Goal: Task Accomplishment & Management: Manage account settings

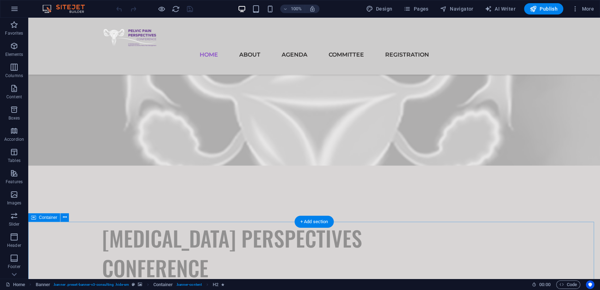
scroll to position [613, 0]
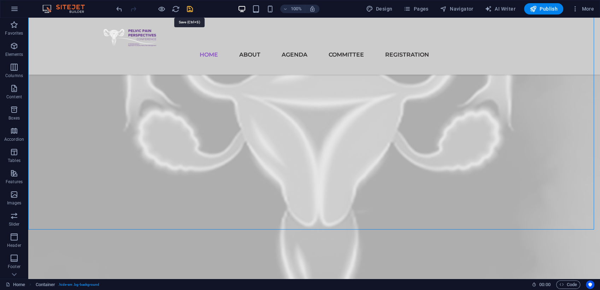
click at [191, 7] on icon "save" at bounding box center [190, 9] width 8 height 8
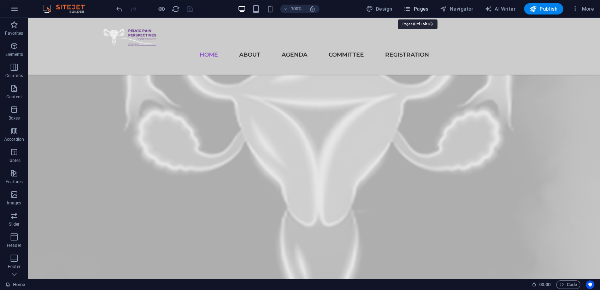
click at [427, 12] on span "Pages" at bounding box center [416, 8] width 25 height 7
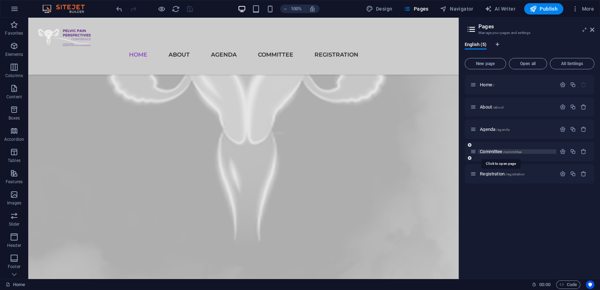
click at [496, 151] on span "Committee /committee" at bounding box center [501, 151] width 42 height 5
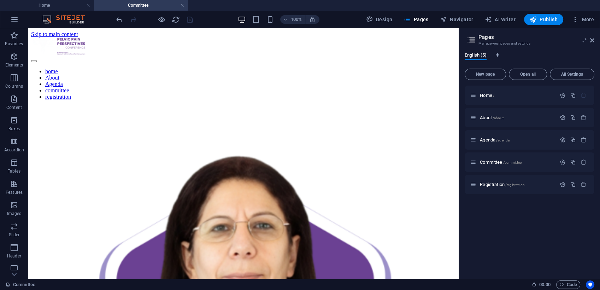
scroll to position [0, 0]
click at [596, 40] on aside "Pages Manage your pages and settings English (5) New page Open all All Settings…" at bounding box center [529, 153] width 141 height 250
click at [593, 42] on icon at bounding box center [592, 40] width 4 height 6
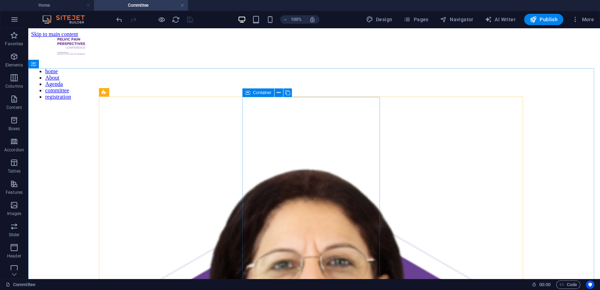
click at [256, 94] on span "Container" at bounding box center [262, 93] width 18 height 4
click at [255, 94] on span "Container" at bounding box center [262, 93] width 18 height 4
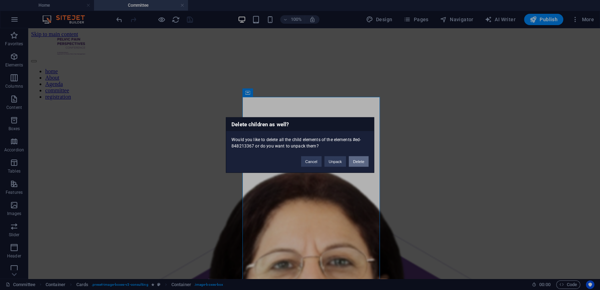
drag, startPoint x: 357, startPoint y: 159, endPoint x: 328, endPoint y: 133, distance: 39.0
click at [357, 161] on button "Delete" at bounding box center [359, 161] width 20 height 11
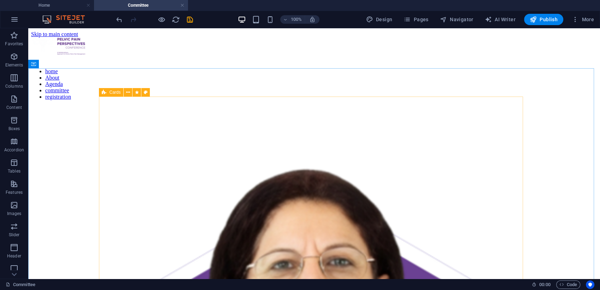
click at [108, 90] on div "Cards" at bounding box center [111, 92] width 24 height 8
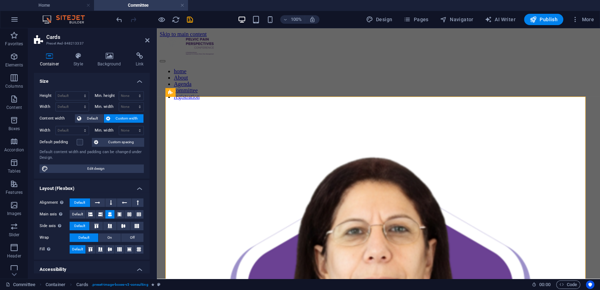
click at [80, 68] on div "Container Style Background Link Size Height Default px rem % vh vw Min. height …" at bounding box center [92, 162] width 116 height 221
click at [80, 59] on h4 "Style" at bounding box center [80, 59] width 24 height 15
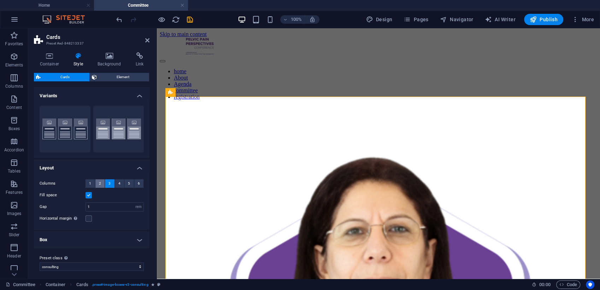
click at [101, 186] on button "2" at bounding box center [100, 183] width 10 height 8
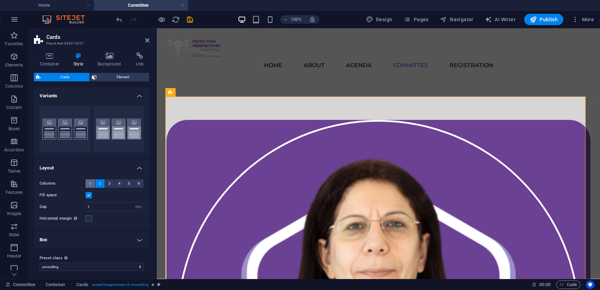
click at [91, 181] on span "1" at bounding box center [90, 183] width 2 height 8
click at [98, 182] on button "2" at bounding box center [100, 183] width 10 height 8
click at [109, 182] on span "3" at bounding box center [110, 183] width 2 height 8
click at [99, 182] on span "2" at bounding box center [100, 183] width 2 height 8
click at [147, 39] on icon at bounding box center [147, 40] width 4 height 6
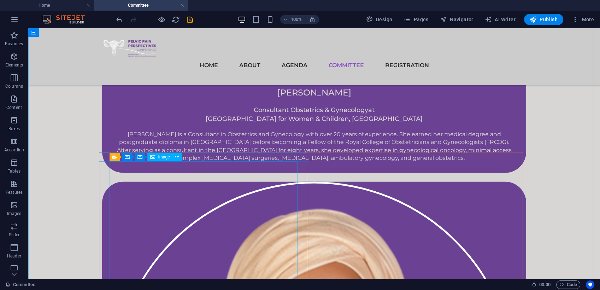
scroll to position [2029, 0]
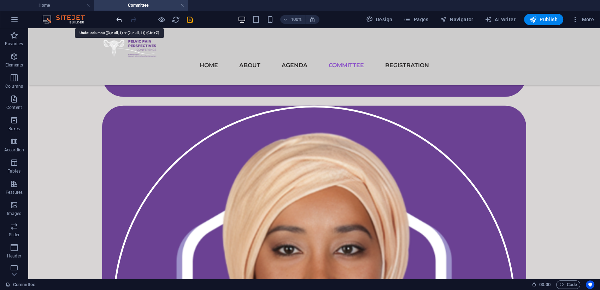
click at [120, 21] on icon "undo" at bounding box center [119, 20] width 8 height 8
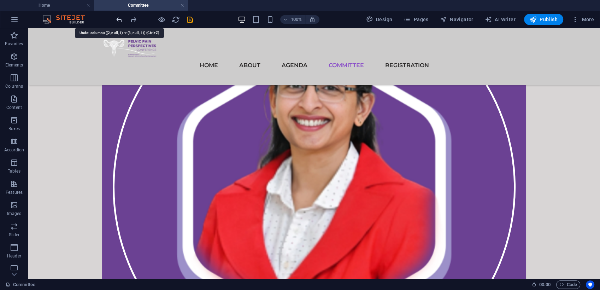
scroll to position [104, 0]
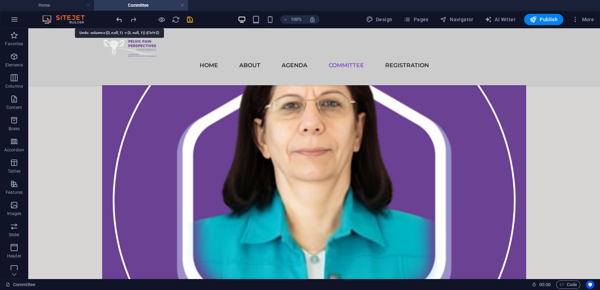
click at [120, 21] on icon "undo" at bounding box center [119, 20] width 8 height 8
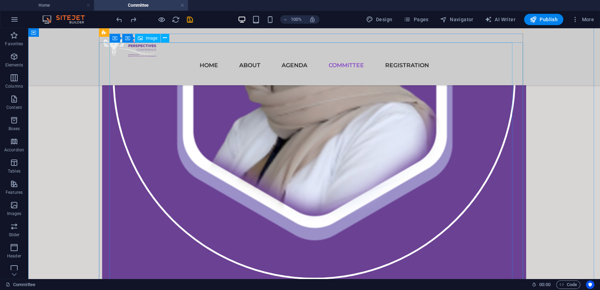
scroll to position [738, 0]
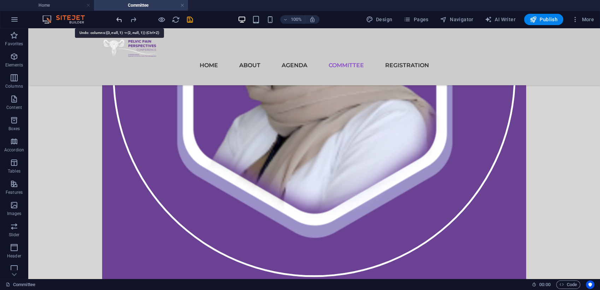
click at [119, 19] on icon "undo" at bounding box center [119, 20] width 8 height 8
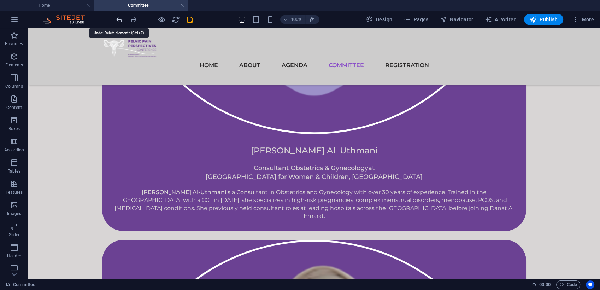
scroll to position [104, 0]
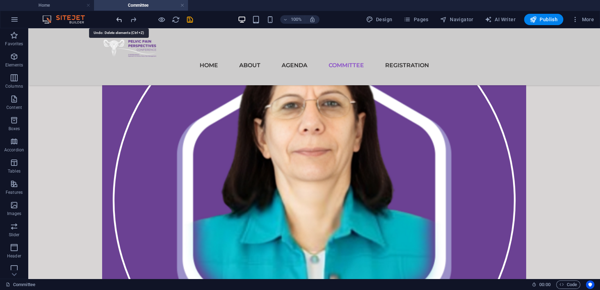
click at [119, 19] on icon "undo" at bounding box center [119, 20] width 8 height 8
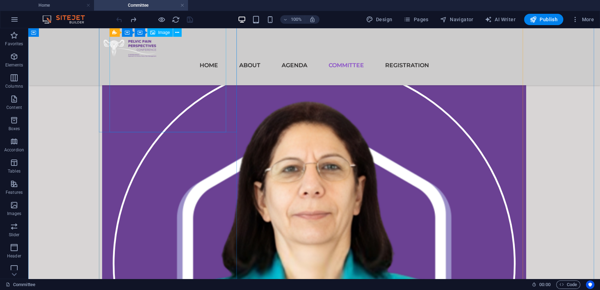
scroll to position [0, 0]
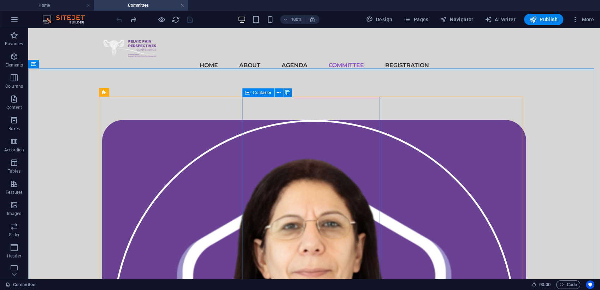
click at [252, 93] on div "Container" at bounding box center [259, 92] width 32 height 8
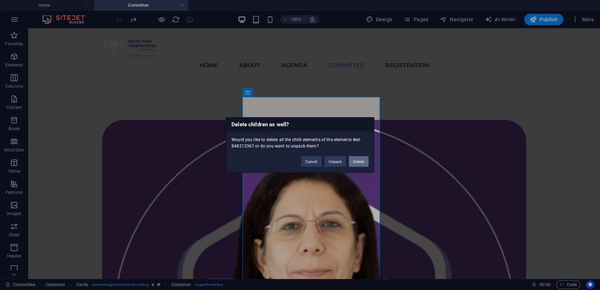
click at [361, 160] on button "Delete" at bounding box center [359, 161] width 20 height 11
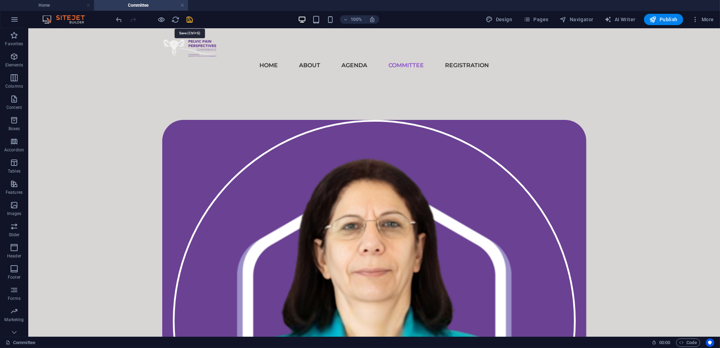
click at [189, 19] on icon "save" at bounding box center [190, 20] width 8 height 8
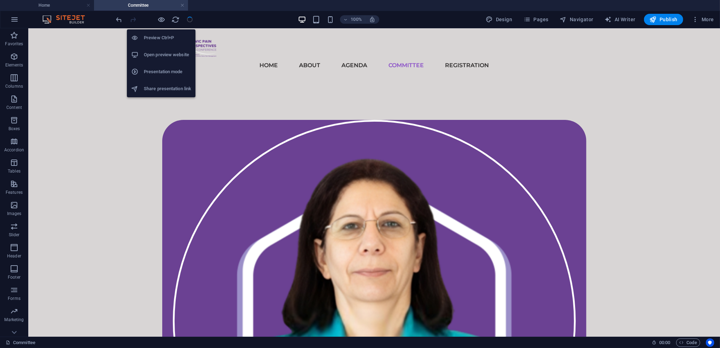
click at [171, 52] on h6 "Open preview website" at bounding box center [167, 55] width 47 height 8
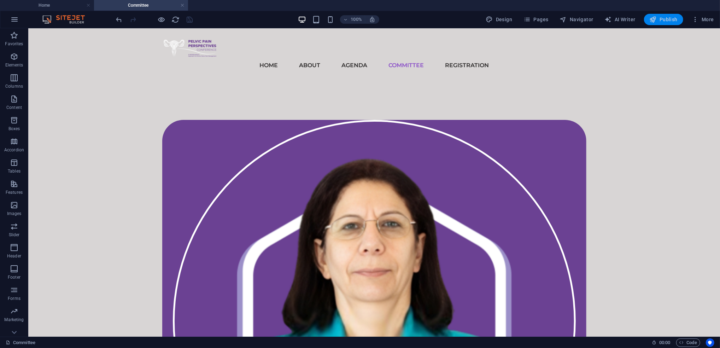
click at [600, 16] on span "Publish" at bounding box center [664, 19] width 28 height 7
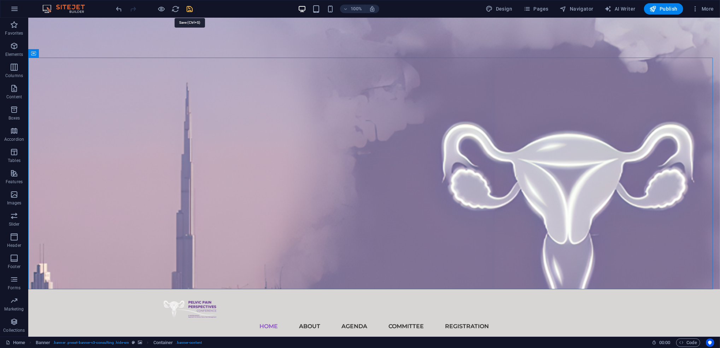
click at [189, 6] on icon "save" at bounding box center [190, 9] width 8 height 8
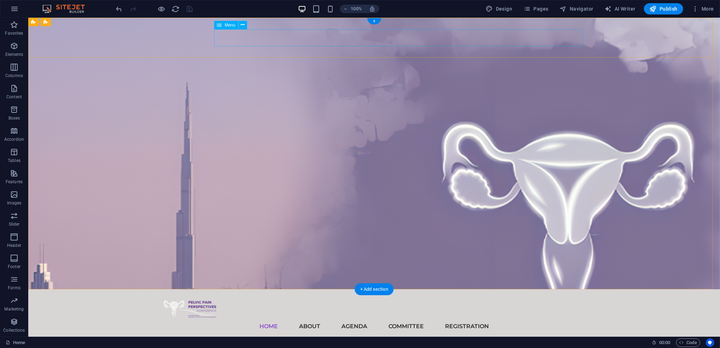
click at [332, 317] on nav "home About Agenda committee registration" at bounding box center [374, 325] width 424 height 17
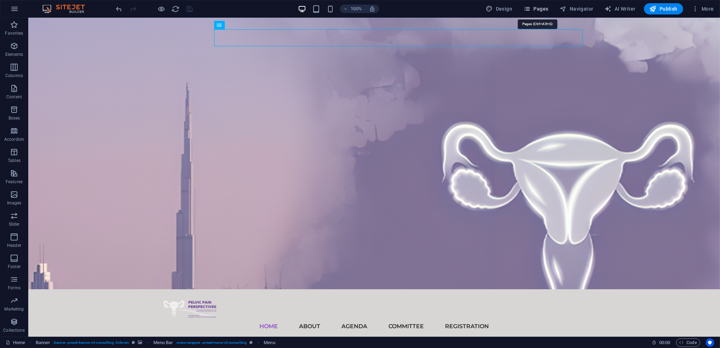
click at [536, 6] on span "Pages" at bounding box center [536, 8] width 25 height 7
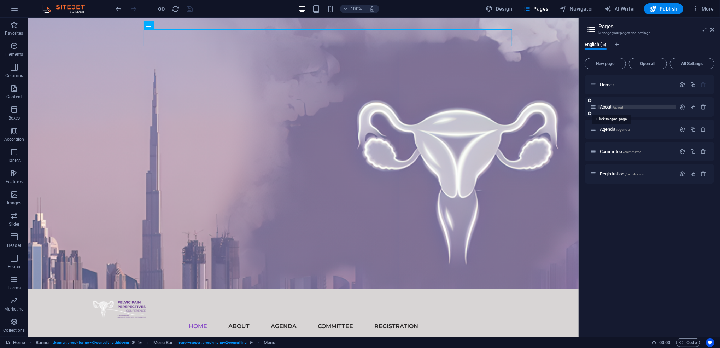
click at [608, 107] on span "About /about" at bounding box center [612, 106] width 24 height 5
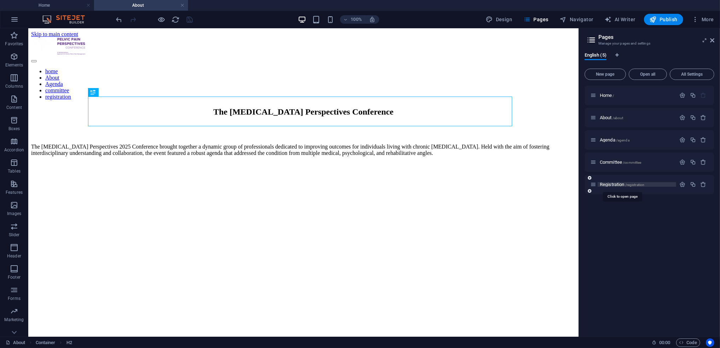
click at [615, 185] on span "Registration /registration" at bounding box center [622, 184] width 45 height 5
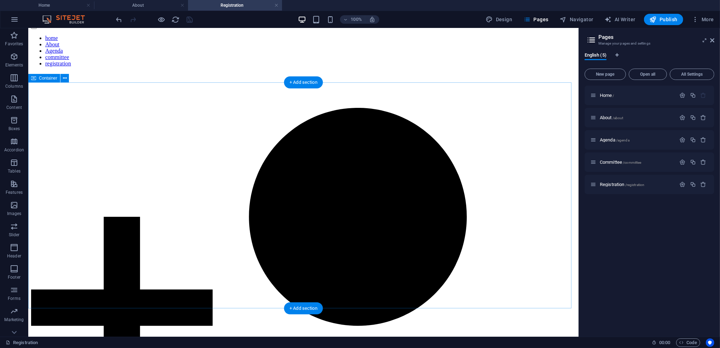
scroll to position [45, 0]
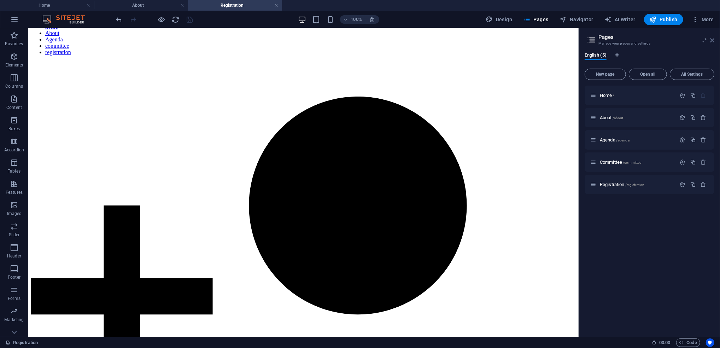
click at [713, 39] on icon at bounding box center [712, 40] width 4 height 6
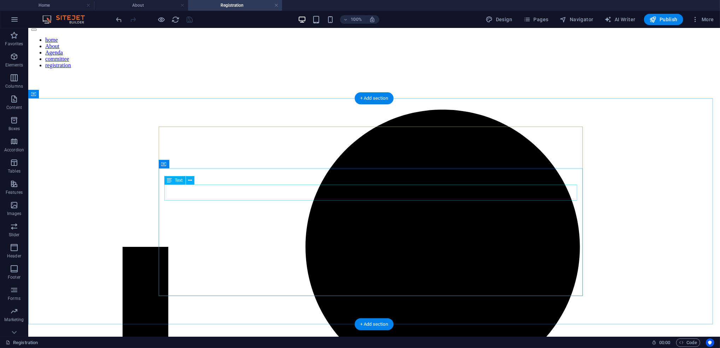
scroll to position [0, 0]
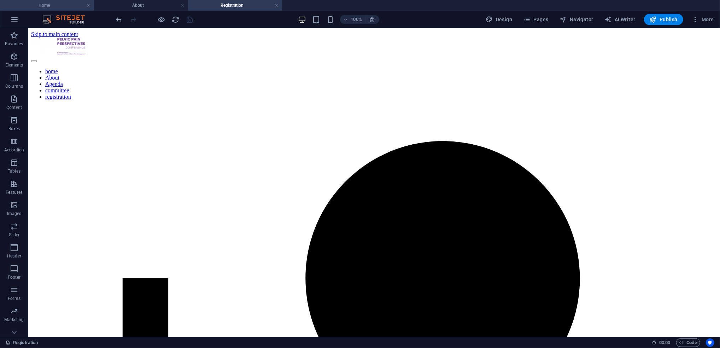
click at [57, 2] on h4 "Home" at bounding box center [47, 5] width 94 height 8
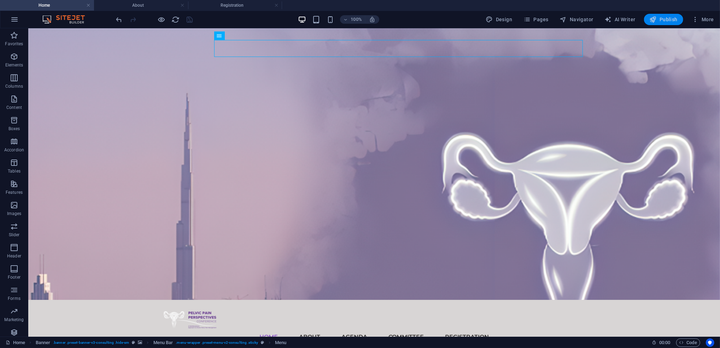
click at [673, 17] on span "Publish" at bounding box center [664, 19] width 28 height 7
